Goal: Navigation & Orientation: Find specific page/section

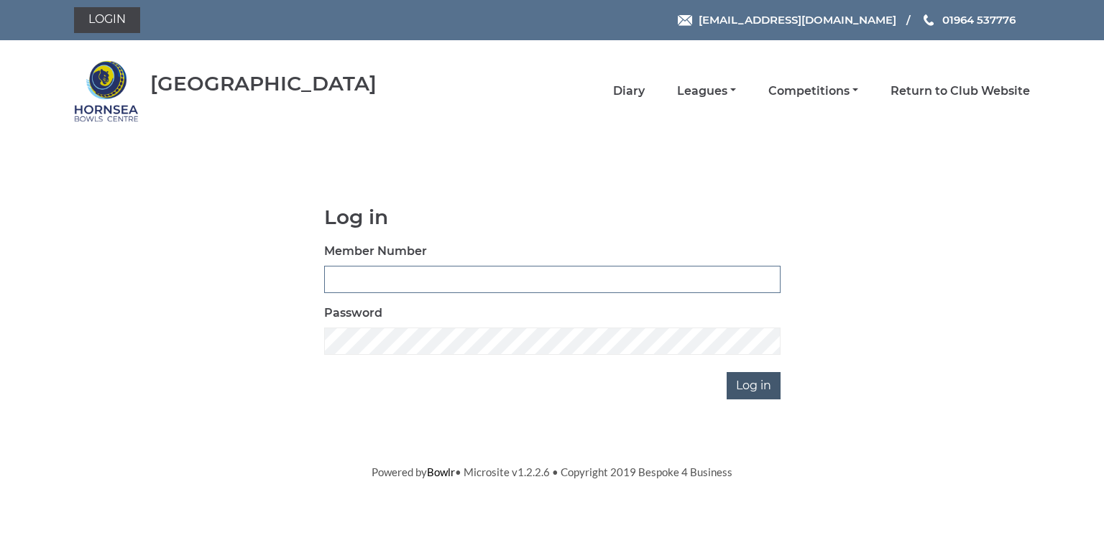
type input "0580"
click at [755, 387] on input "Log in" at bounding box center [754, 385] width 54 height 27
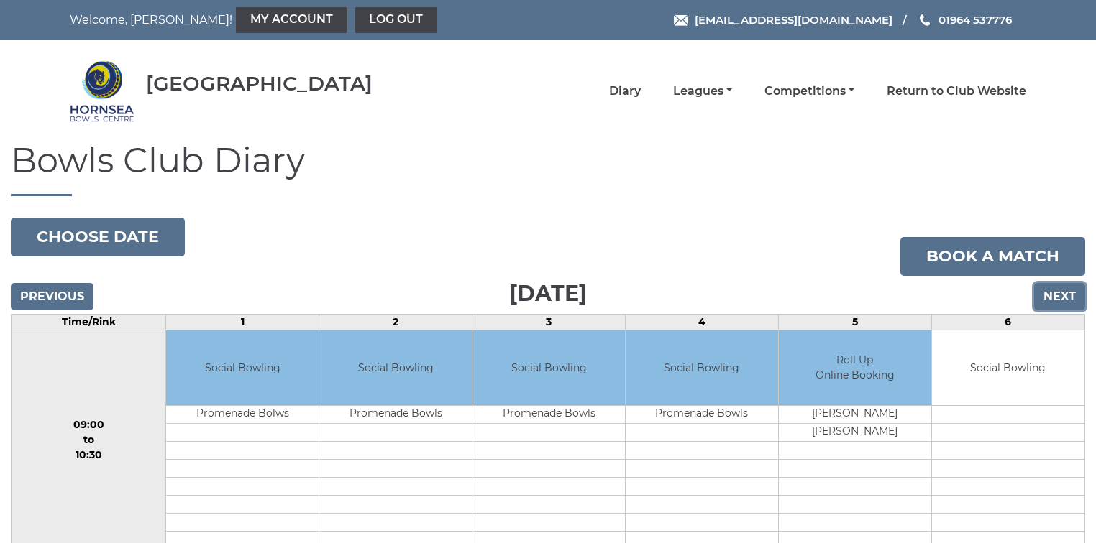
click at [1072, 295] on input "Next" at bounding box center [1059, 296] width 51 height 27
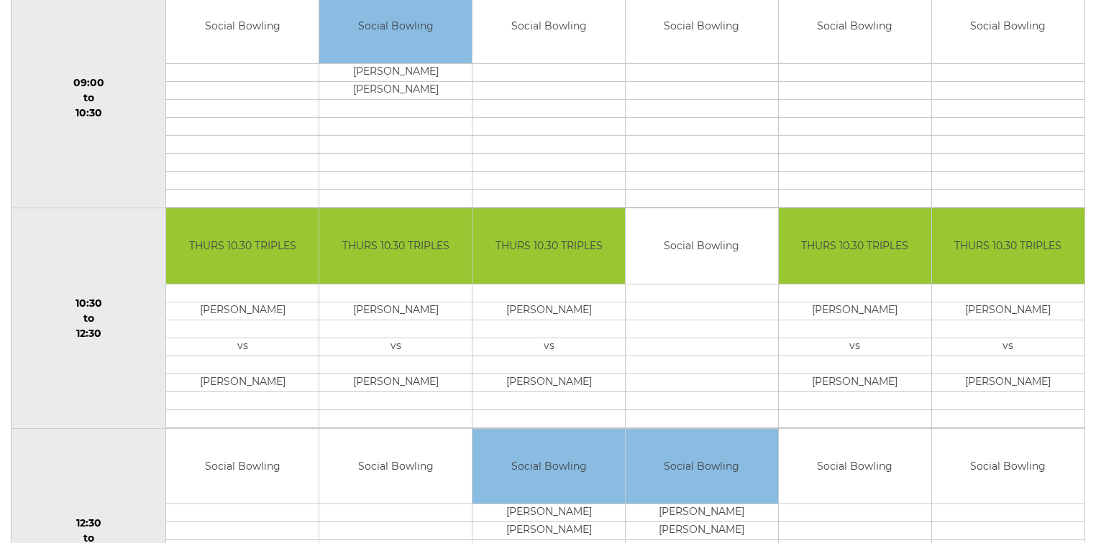
scroll to position [115, 0]
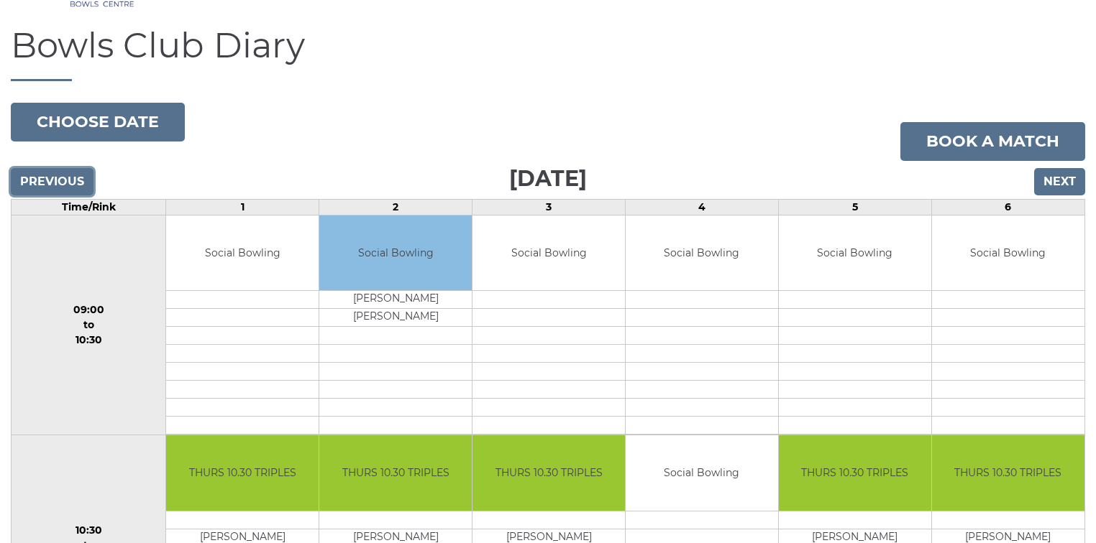
click at [46, 178] on input "Previous" at bounding box center [52, 181] width 83 height 27
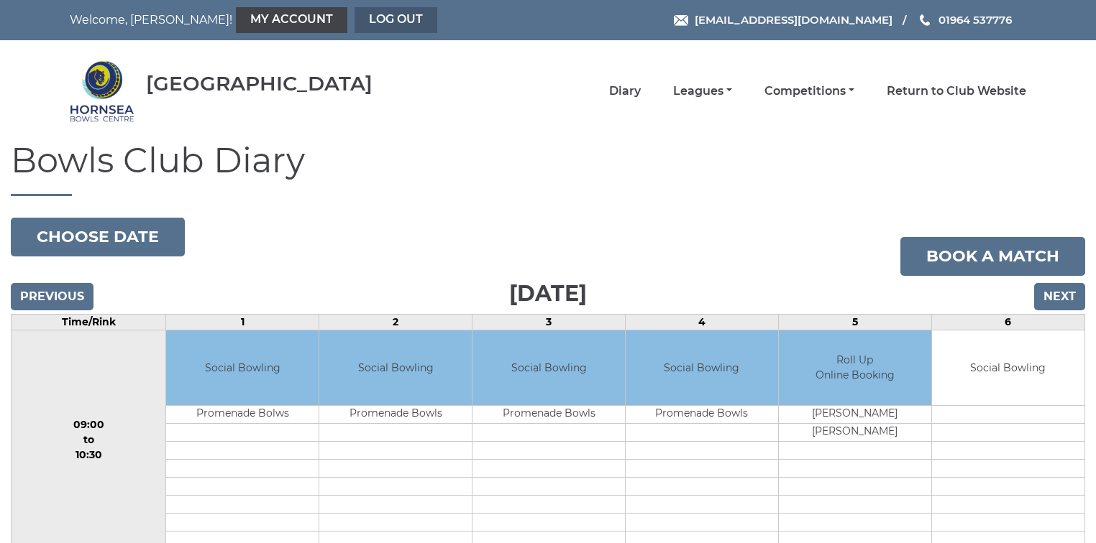
click at [354, 27] on link "Log out" at bounding box center [395, 20] width 83 height 26
